Goal: Information Seeking & Learning: Learn about a topic

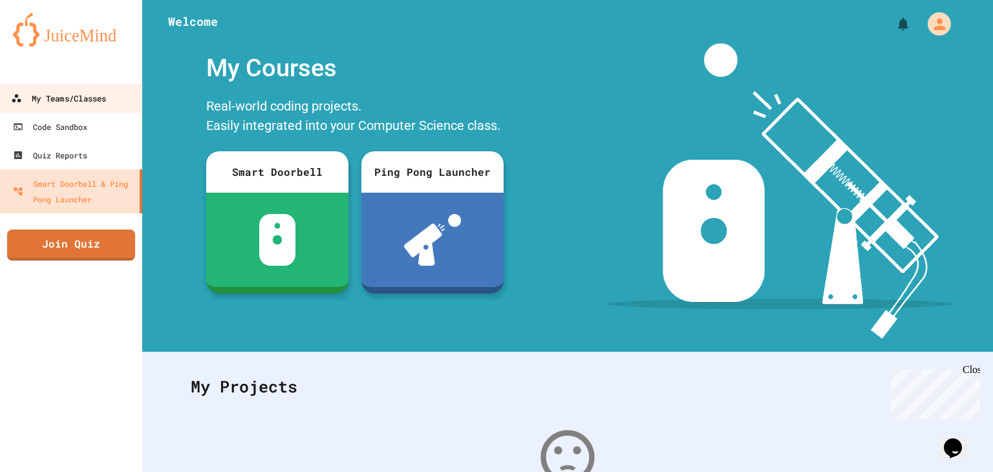
click at [88, 101] on div "My Teams/Classes" at bounding box center [58, 98] width 95 height 16
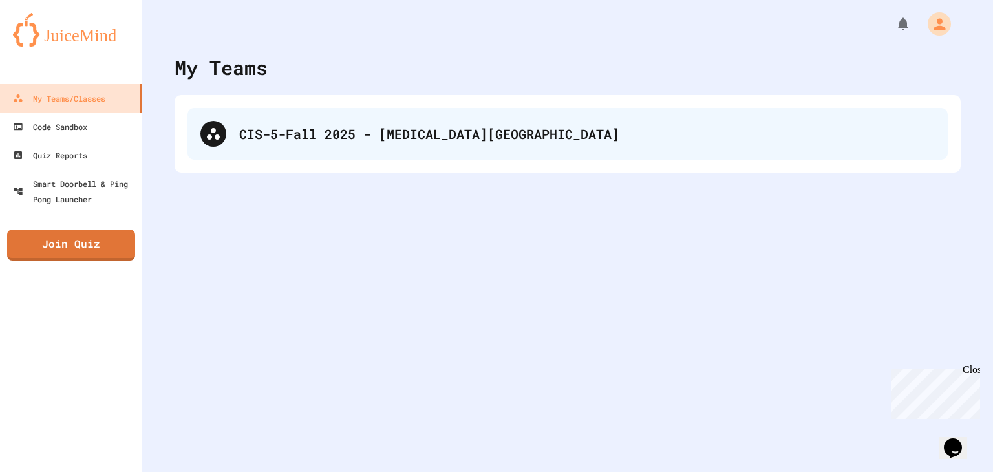
click at [300, 153] on div "CIS-5-Fall 2025 - [MEDICAL_DATA][GEOGRAPHIC_DATA]" at bounding box center [567, 134] width 760 height 52
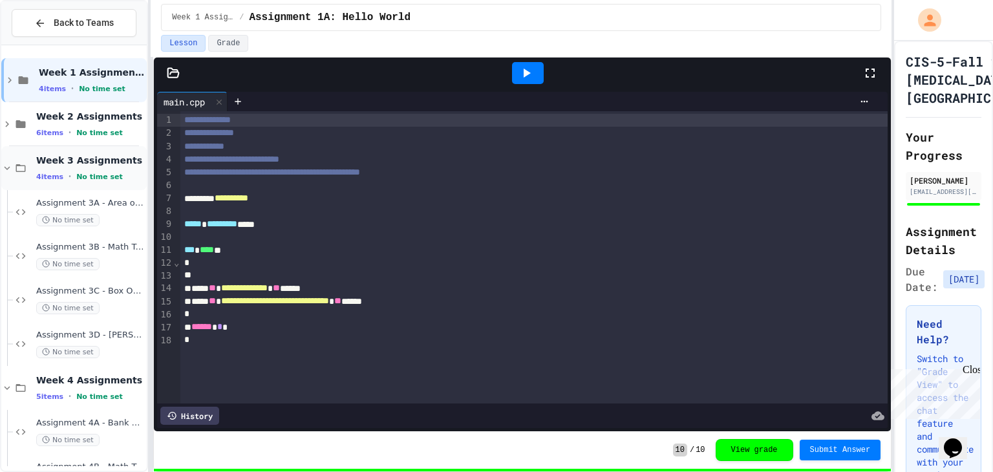
click at [8, 168] on icon at bounding box center [7, 168] width 12 height 12
click at [9, 217] on icon at bounding box center [7, 212] width 12 height 12
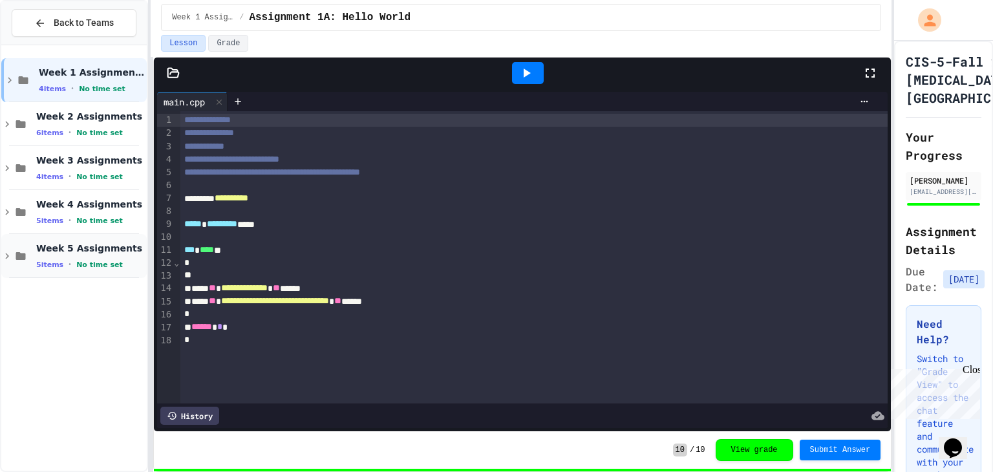
click at [82, 255] on div "Week 5 Assignments 5 items • No time set" at bounding box center [90, 255] width 108 height 27
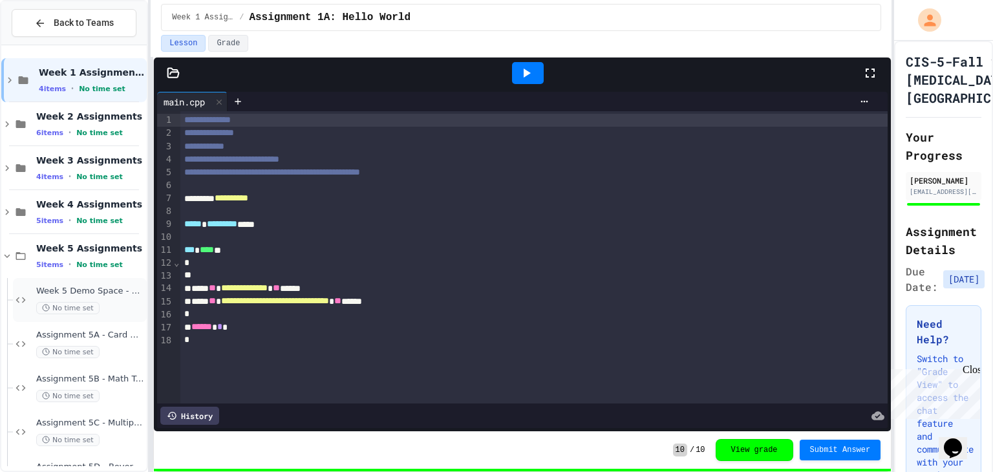
click at [93, 296] on div "Week 5 Demo Space - Sandbox No time set" at bounding box center [90, 300] width 108 height 28
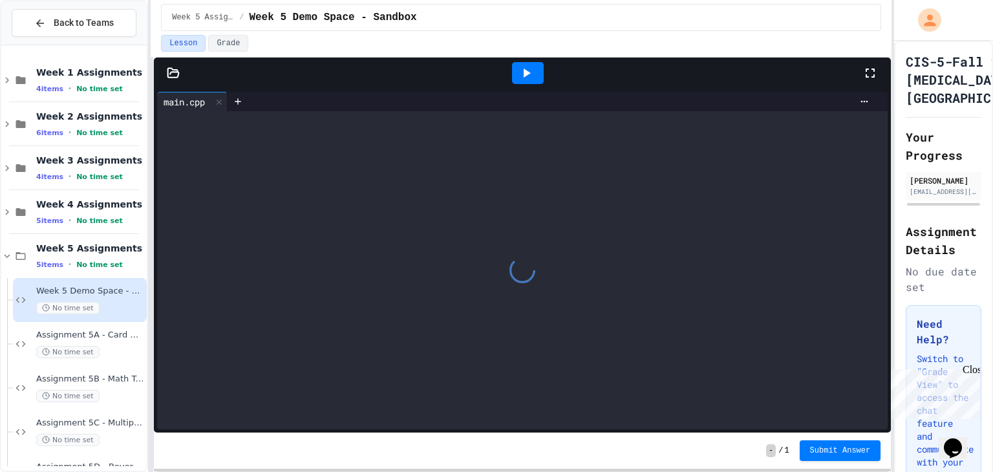
click at [408, 308] on div at bounding box center [522, 270] width 730 height 318
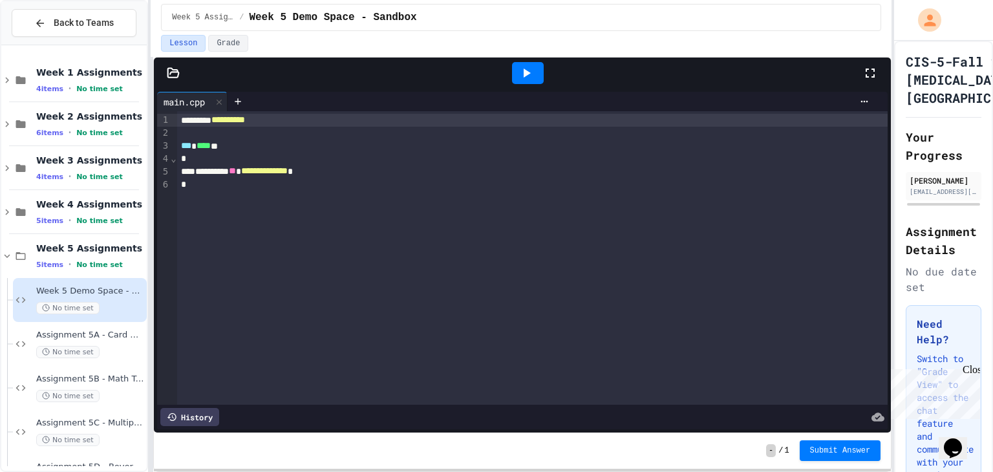
click at [408, 308] on div "**********" at bounding box center [532, 257] width 711 height 293
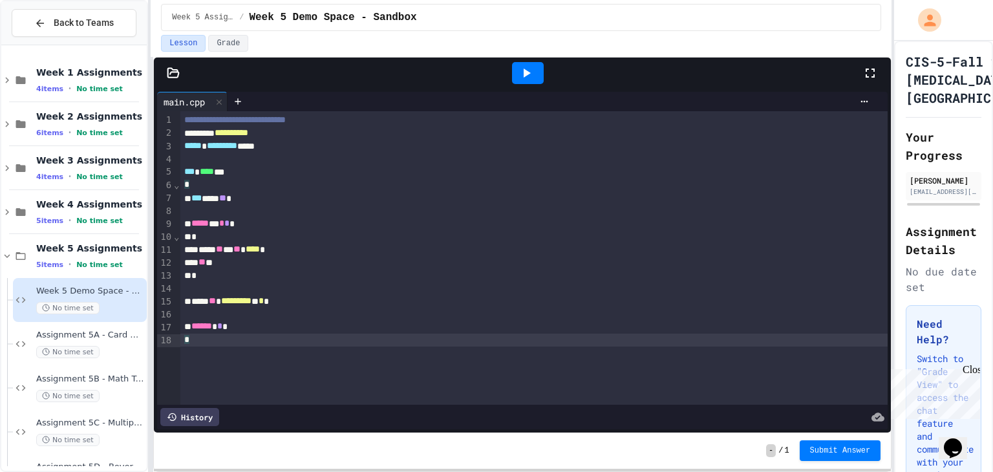
click at [520, 73] on icon at bounding box center [526, 73] width 16 height 16
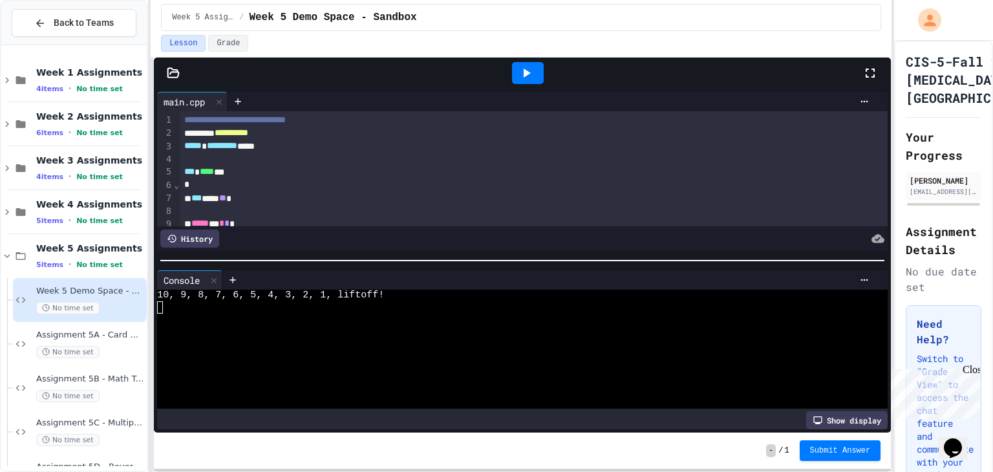
click at [752, 192] on div "*** *** ** *" at bounding box center [534, 198] width 708 height 13
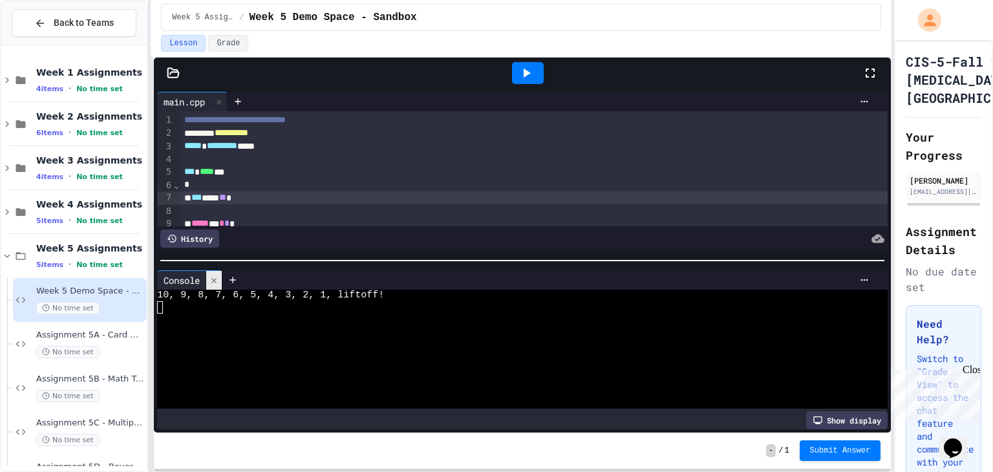
click at [212, 284] on div at bounding box center [214, 280] width 16 height 19
